Goal: Subscribe to service/newsletter

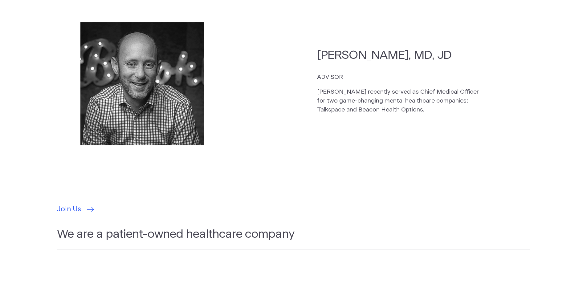
scroll to position [1912, 0]
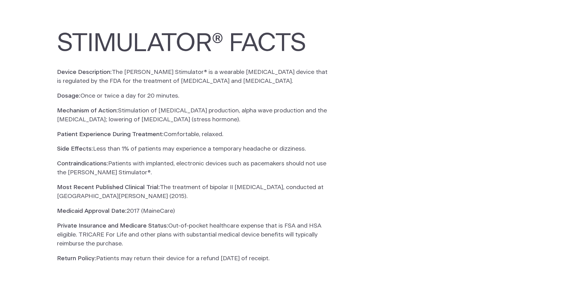
click at [242, 184] on p "Most Recent Published Clinical Trial: The treatment of bipolar II depression, c…" at bounding box center [193, 192] width 273 height 18
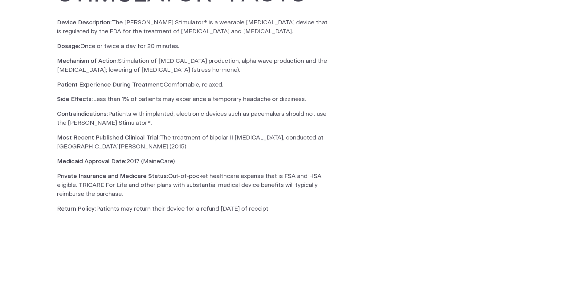
scroll to position [189, 0]
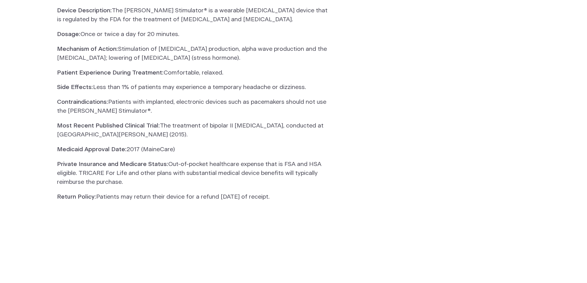
click at [179, 195] on p "Return Policy: Patients may return their device for a refund within 30 days of …" at bounding box center [193, 197] width 273 height 9
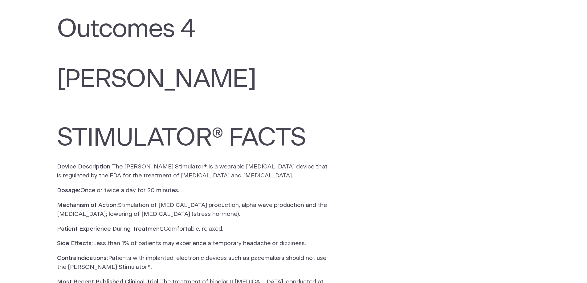
scroll to position [0, 0]
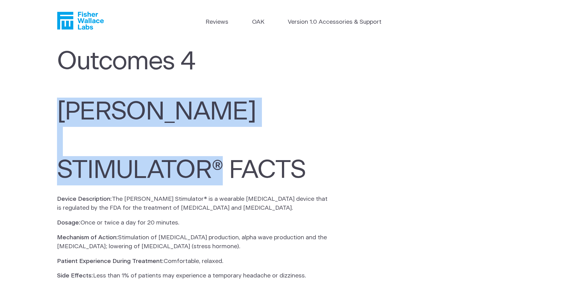
drag, startPoint x: 59, startPoint y: 109, endPoint x: 222, endPoint y: 166, distance: 173.4
click at [222, 166] on h1 "FISHER WALLACE STIMULATOR® FACTS" at bounding box center [190, 142] width 266 height 88
copy h1 "FISHER WALLACE STIMULATOR®"
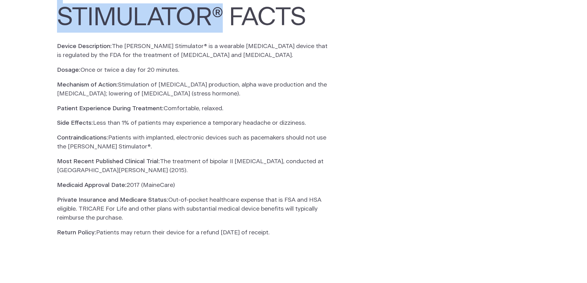
scroll to position [154, 0]
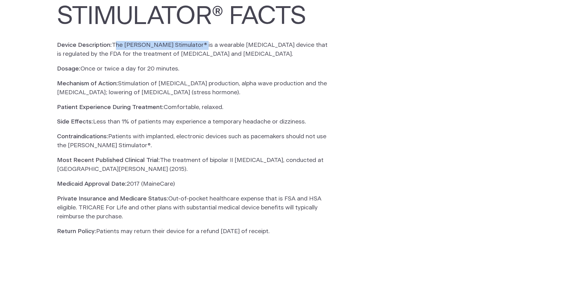
drag, startPoint x: 113, startPoint y: 42, endPoint x: 193, endPoint y: 43, distance: 80.5
click at [193, 43] on p "Device Description: The Fisher Wallace Stimulator® is a wearable neurostimulati…" at bounding box center [193, 50] width 273 height 18
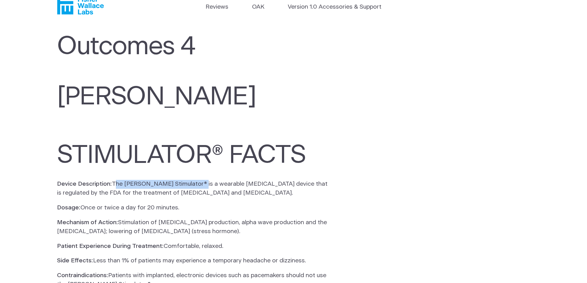
scroll to position [0, 0]
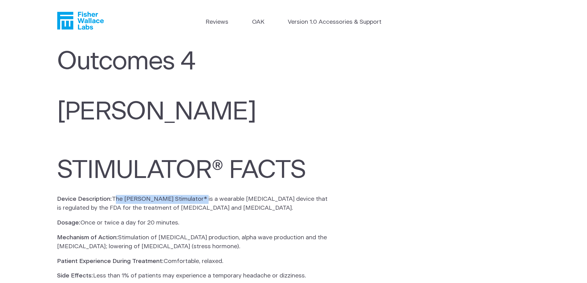
click at [88, 25] on icon "Fisher Wallace" at bounding box center [80, 21] width 47 height 18
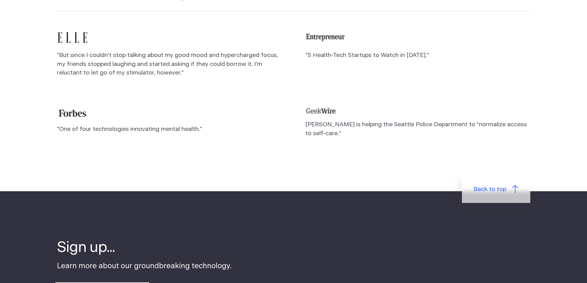
scroll to position [617, 0]
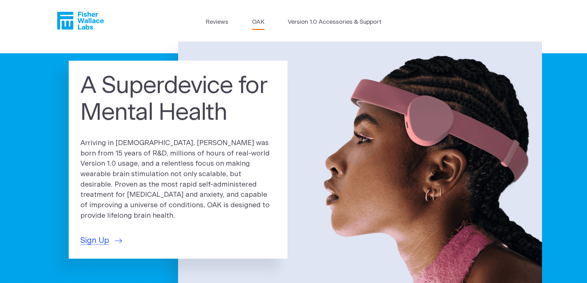
click at [261, 22] on link "OAK" at bounding box center [258, 22] width 12 height 9
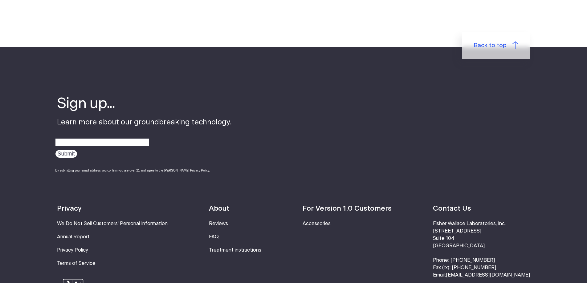
scroll to position [1066, 0]
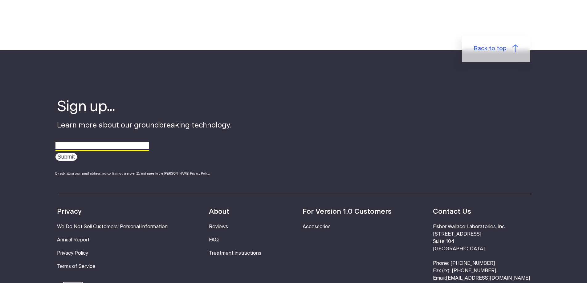
click at [77, 141] on input "email" at bounding box center [103, 146] width 94 height 10
type input "jaxter4life@gmail.com"
click at [68, 153] on input "Submit" at bounding box center [67, 157] width 22 height 8
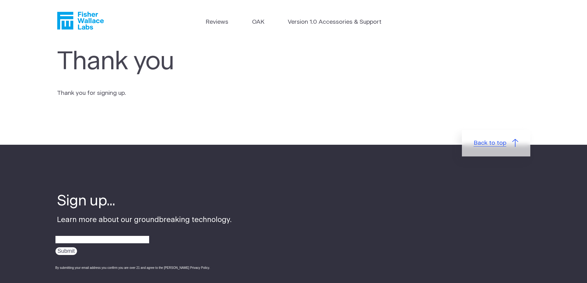
click at [487, 148] on span "Back to top" at bounding box center [490, 143] width 33 height 9
click at [299, 24] on link "Version 1.0 Accessories & Support" at bounding box center [335, 22] width 94 height 9
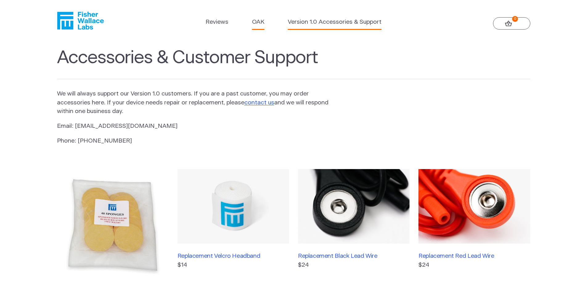
click at [258, 22] on link "OAK" at bounding box center [258, 22] width 12 height 9
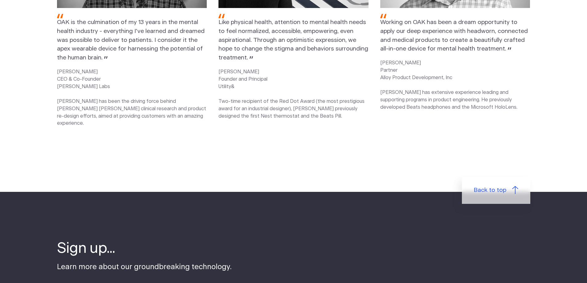
scroll to position [925, 0]
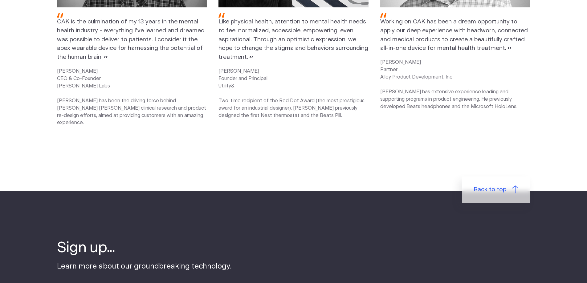
click at [502, 186] on span "Back to top" at bounding box center [490, 190] width 33 height 9
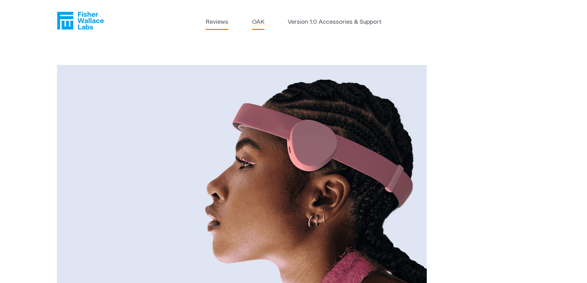
click at [214, 24] on link "Reviews" at bounding box center [217, 22] width 23 height 9
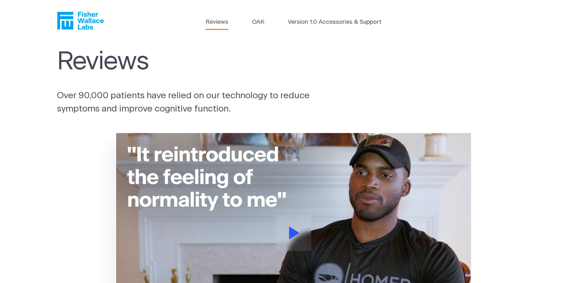
click at [81, 24] on icon "Fisher Wallace" at bounding box center [80, 21] width 47 height 18
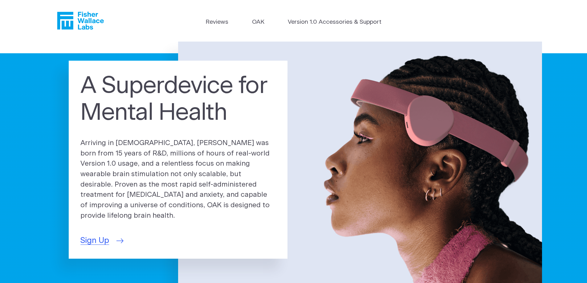
click at [104, 235] on span "Sign Up" at bounding box center [94, 241] width 29 height 12
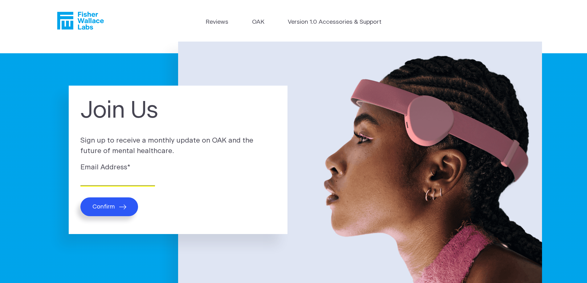
click at [124, 181] on input "Email Address *" at bounding box center [117, 181] width 75 height 10
type input "jaxter4life@gmail.com"
click at [117, 208] on button "Confirm" at bounding box center [109, 207] width 58 height 19
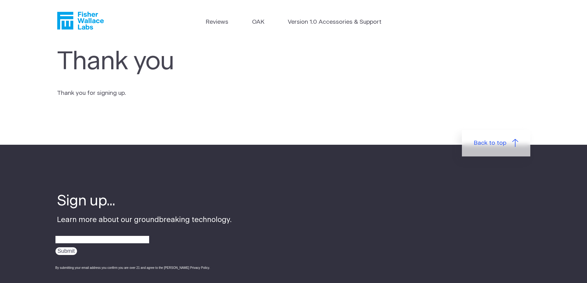
click at [84, 19] on icon "Fisher Wallace" at bounding box center [82, 21] width 42 height 18
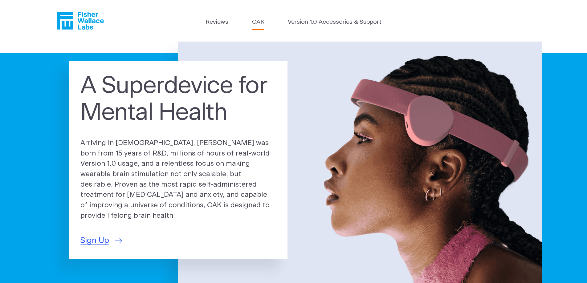
click at [255, 22] on link "OAK" at bounding box center [258, 22] width 12 height 9
